Goal: Transaction & Acquisition: Purchase product/service

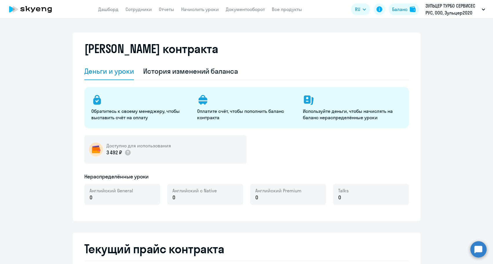
select select "english_adult_not_native_speaker"
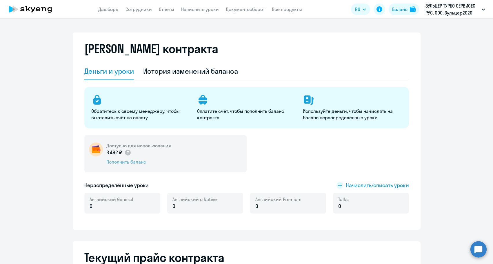
click at [123, 159] on div "Пополнить баланс" at bounding box center [138, 162] width 65 height 6
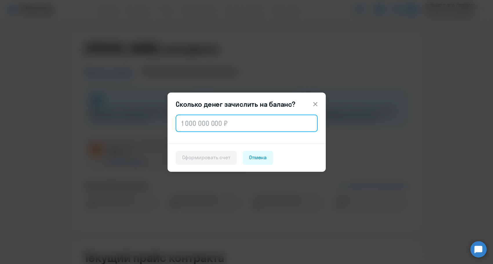
click at [204, 127] on input "text" at bounding box center [247, 123] width 142 height 17
paste input "148 992"
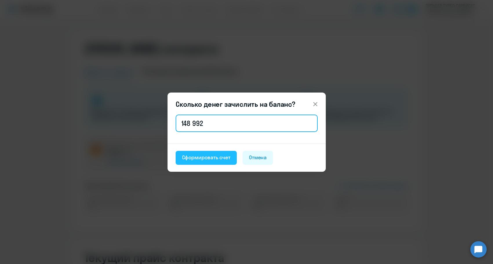
type input "148 992"
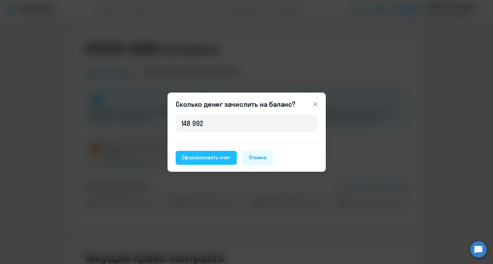
click at [197, 158] on div "Сформировать счет" at bounding box center [206, 158] width 48 height 8
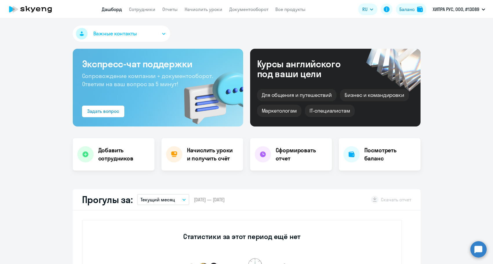
select select "30"
click at [410, 11] on div "Баланс" at bounding box center [407, 9] width 15 height 7
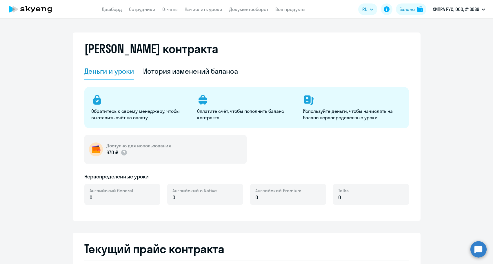
select select "english_adult_not_native_speaker"
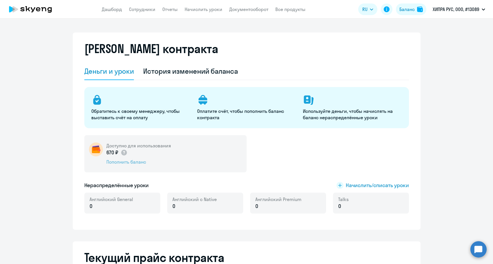
click at [127, 160] on div "Пополнить баланс" at bounding box center [138, 162] width 65 height 6
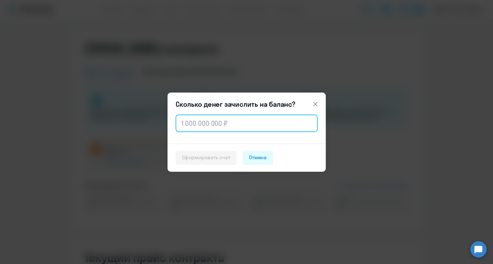
click at [209, 128] on input "text" at bounding box center [247, 123] width 142 height 17
paste input "100 001"
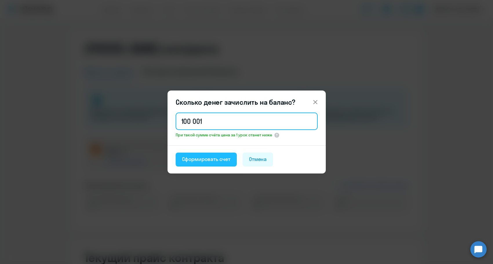
type input "100 001"
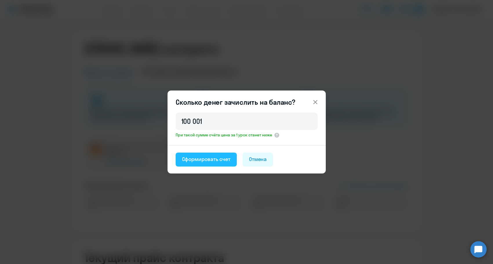
click at [201, 155] on button "Сформировать счет" at bounding box center [206, 160] width 61 height 14
